Goal: Navigation & Orientation: Understand site structure

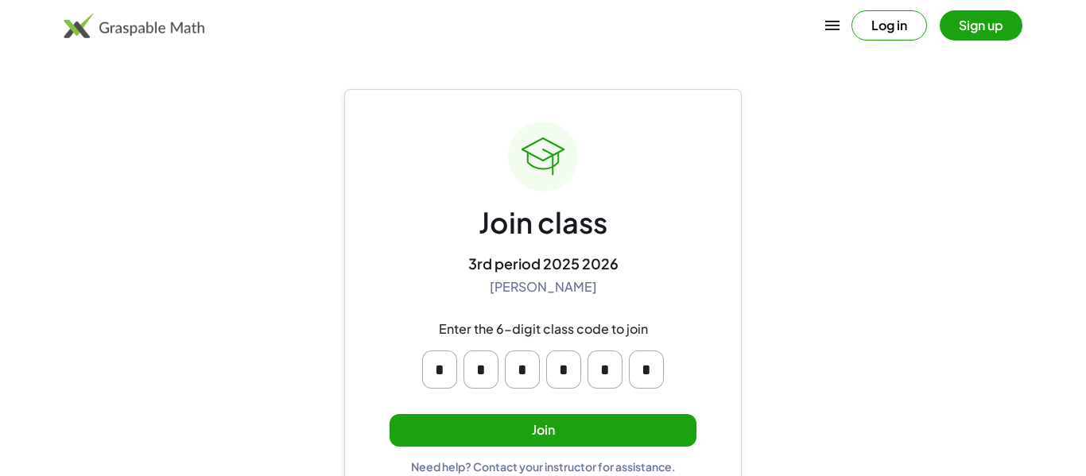
scroll to position [30, 0]
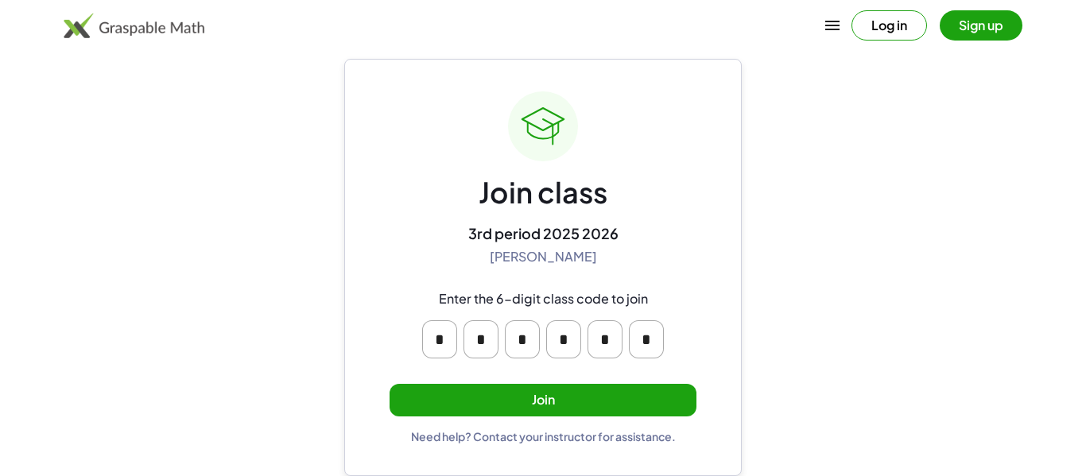
click at [506, 393] on button "Join" at bounding box center [543, 400] width 307 height 33
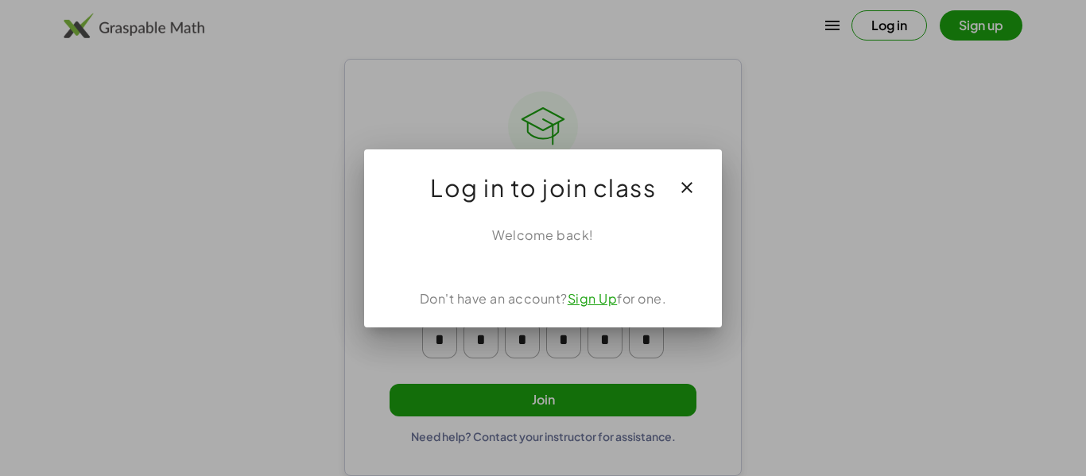
scroll to position [0, 0]
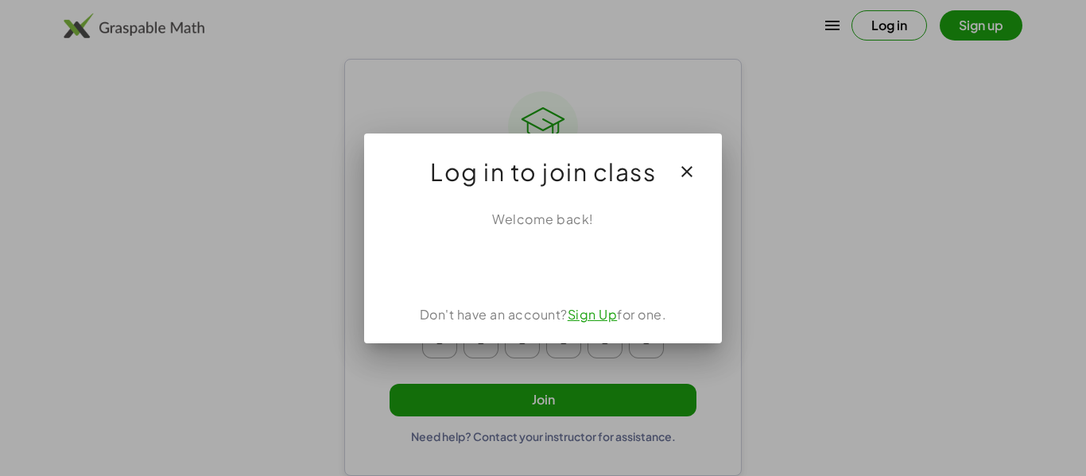
click at [682, 177] on icon "button" at bounding box center [687, 171] width 19 height 19
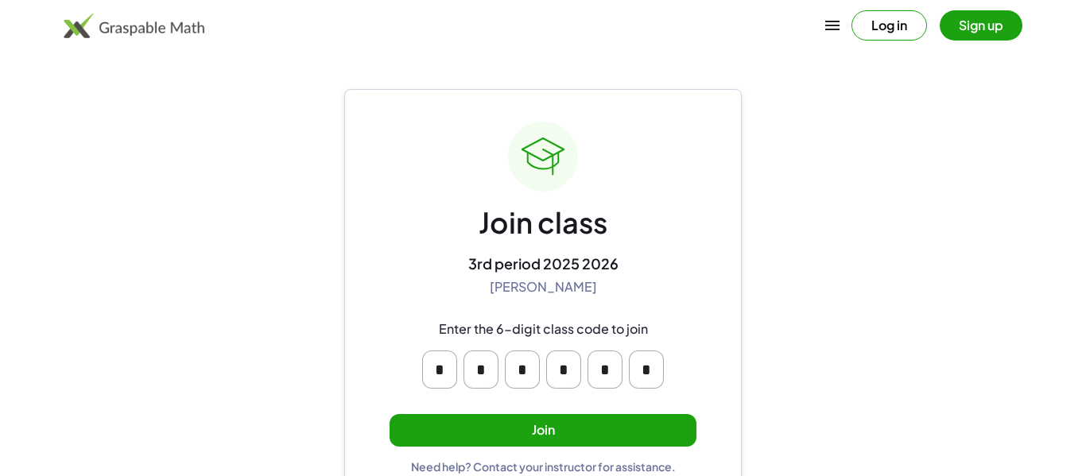
scroll to position [30, 0]
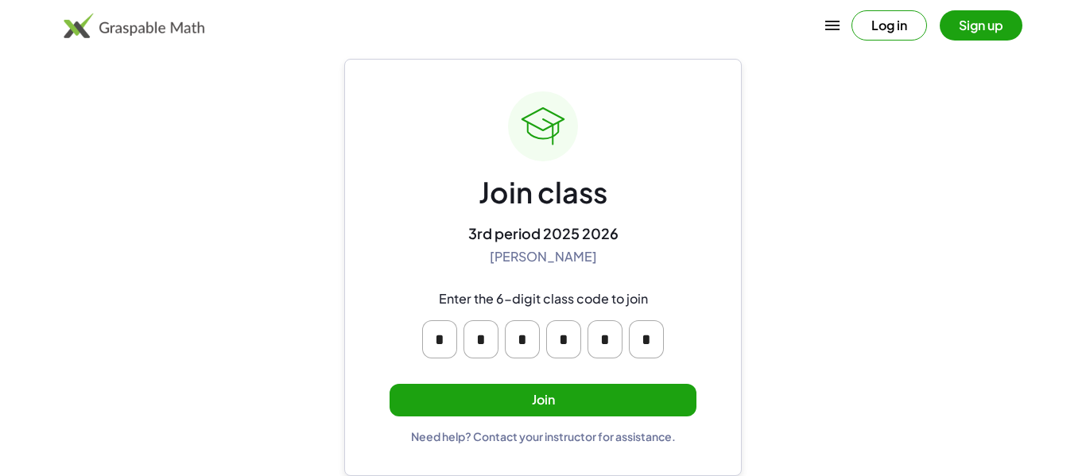
click at [958, 17] on button "Sign up" at bounding box center [981, 25] width 83 height 30
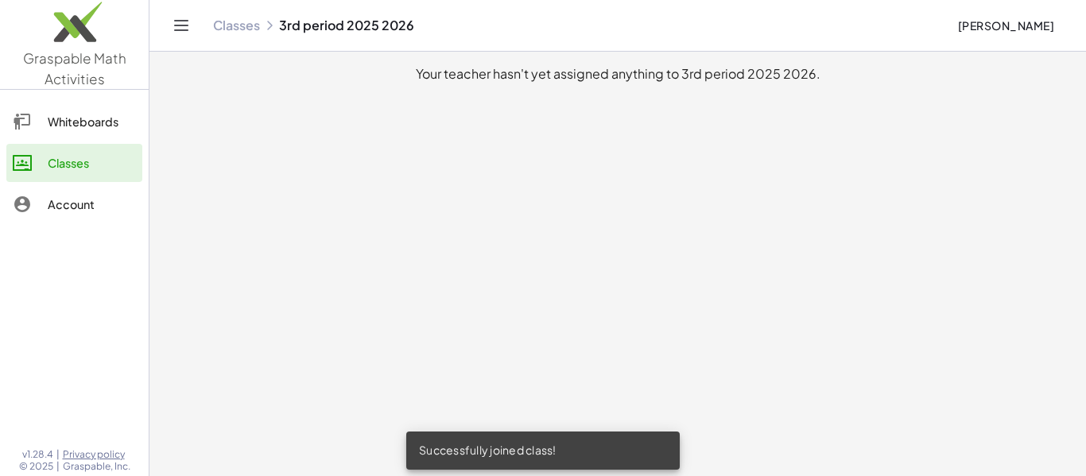
click at [118, 125] on div "Whiteboards" at bounding box center [92, 121] width 88 height 19
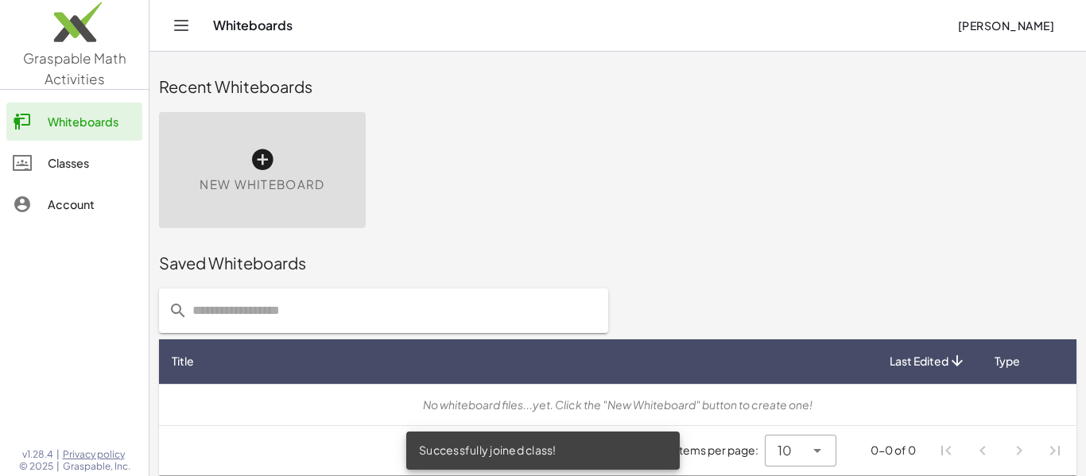
click at [102, 201] on div "Account" at bounding box center [92, 204] width 88 height 19
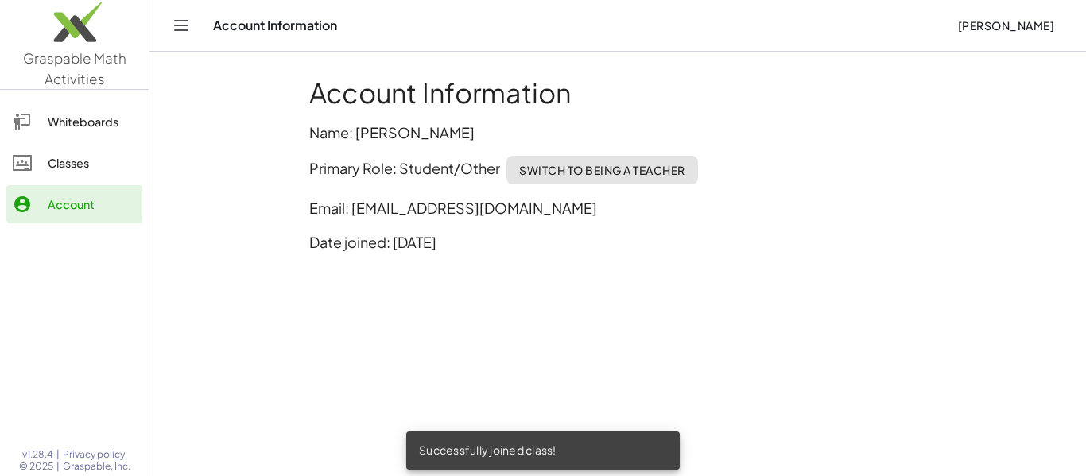
click at [84, 116] on div "Whiteboards" at bounding box center [92, 121] width 88 height 19
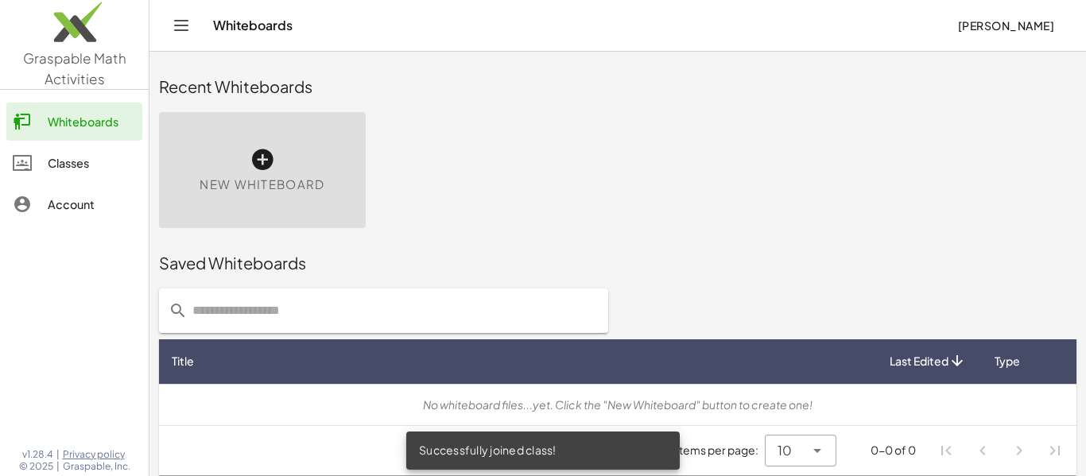
click at [254, 162] on icon at bounding box center [262, 159] width 25 height 25
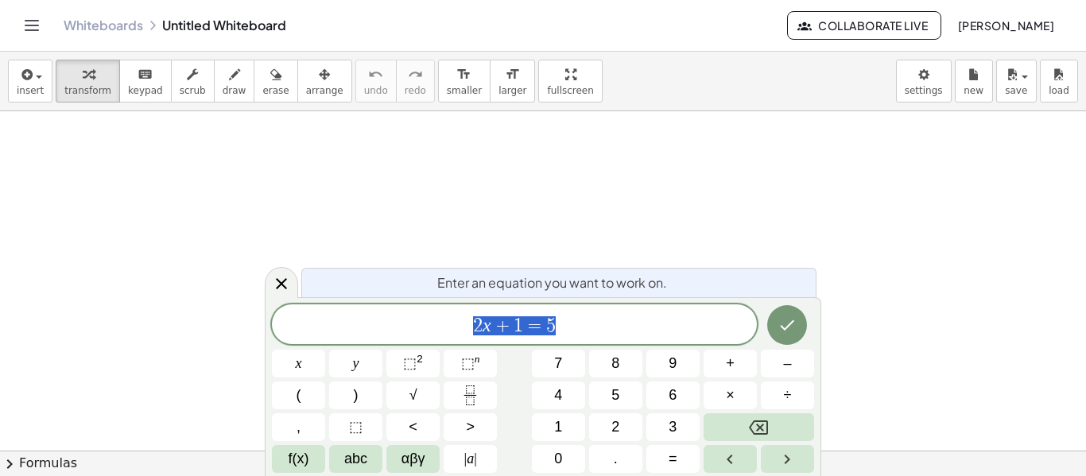
scroll to position [82, 0]
click at [42, 30] on button "Toggle navigation" at bounding box center [31, 25] width 25 height 25
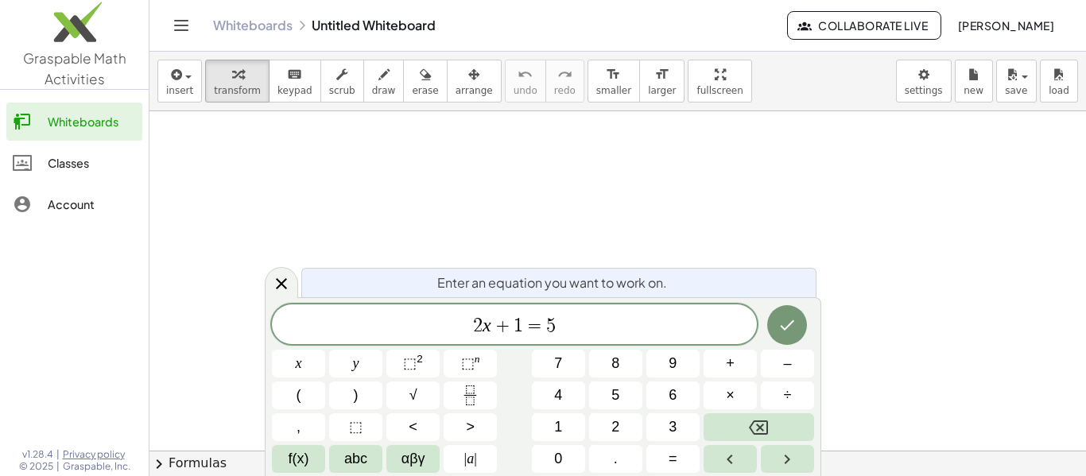
click at [85, 136] on link "Whiteboards" at bounding box center [74, 122] width 136 height 38
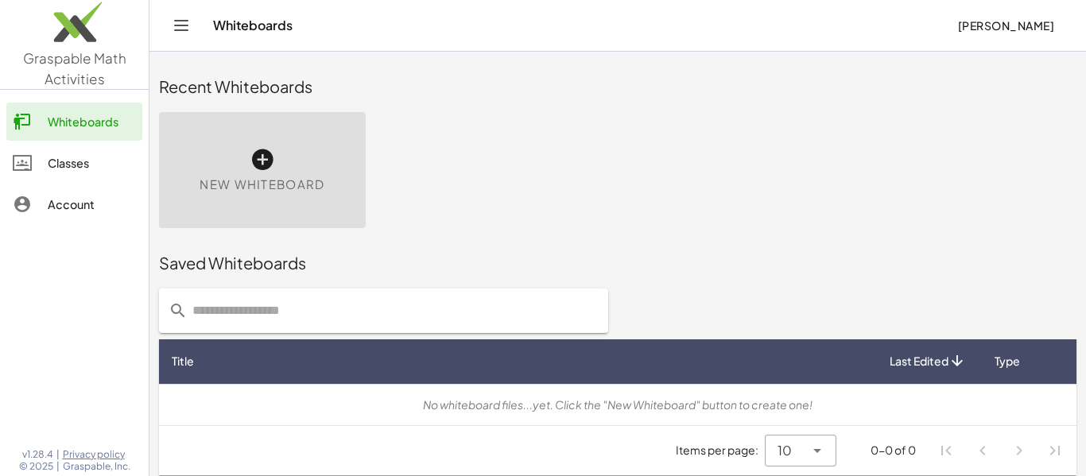
scroll to position [9, 0]
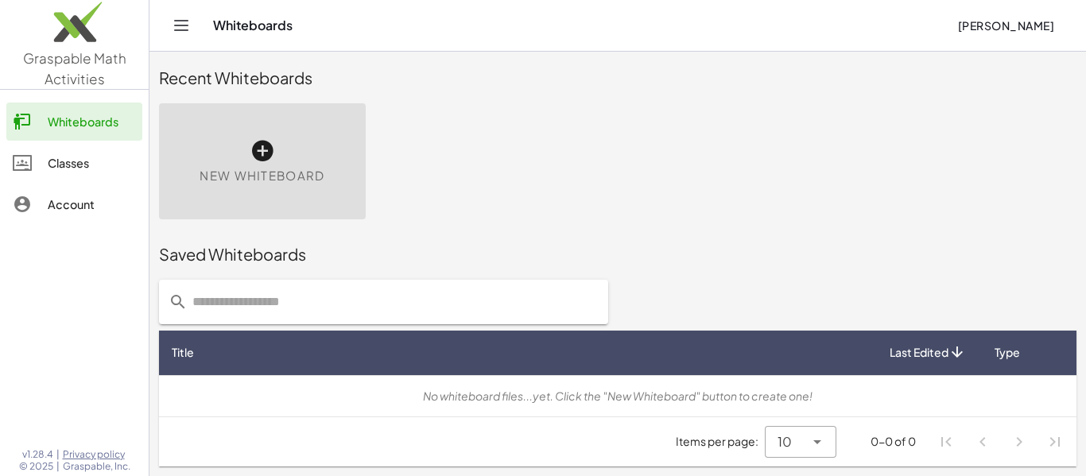
click at [9, 150] on link "Classes" at bounding box center [74, 163] width 136 height 38
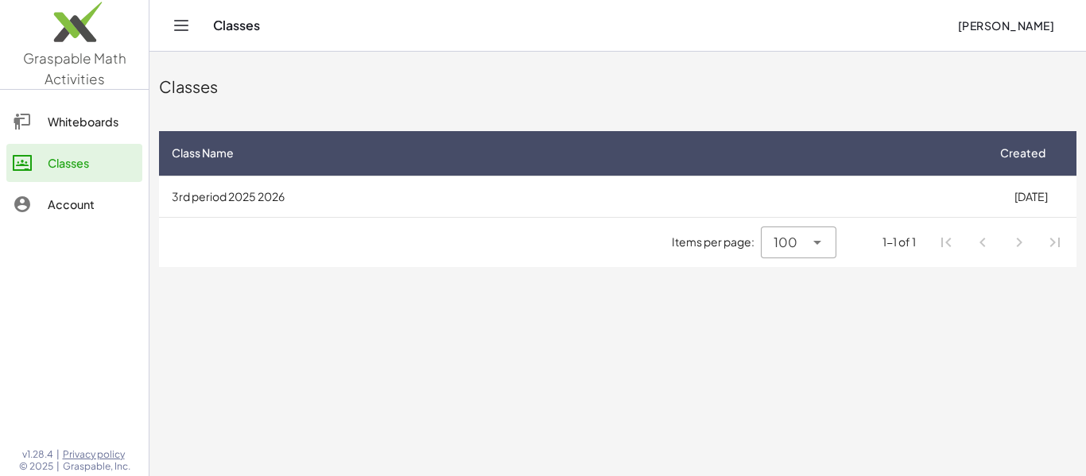
click at [41, 190] on link "Account" at bounding box center [74, 204] width 136 height 38
